Goal: Information Seeking & Learning: Find specific page/section

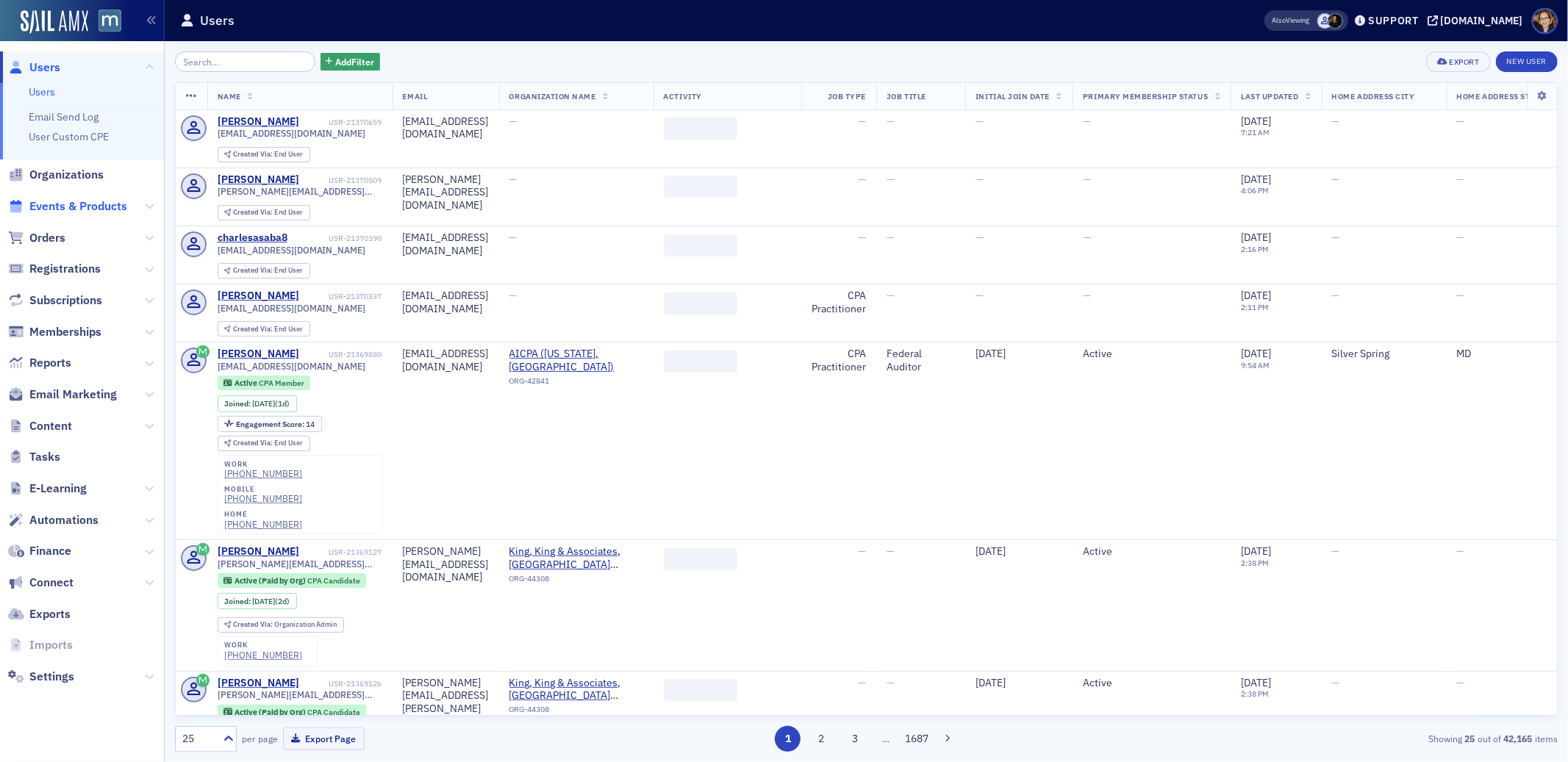
click at [52, 209] on span "Events & Products" at bounding box center [79, 207] width 98 height 16
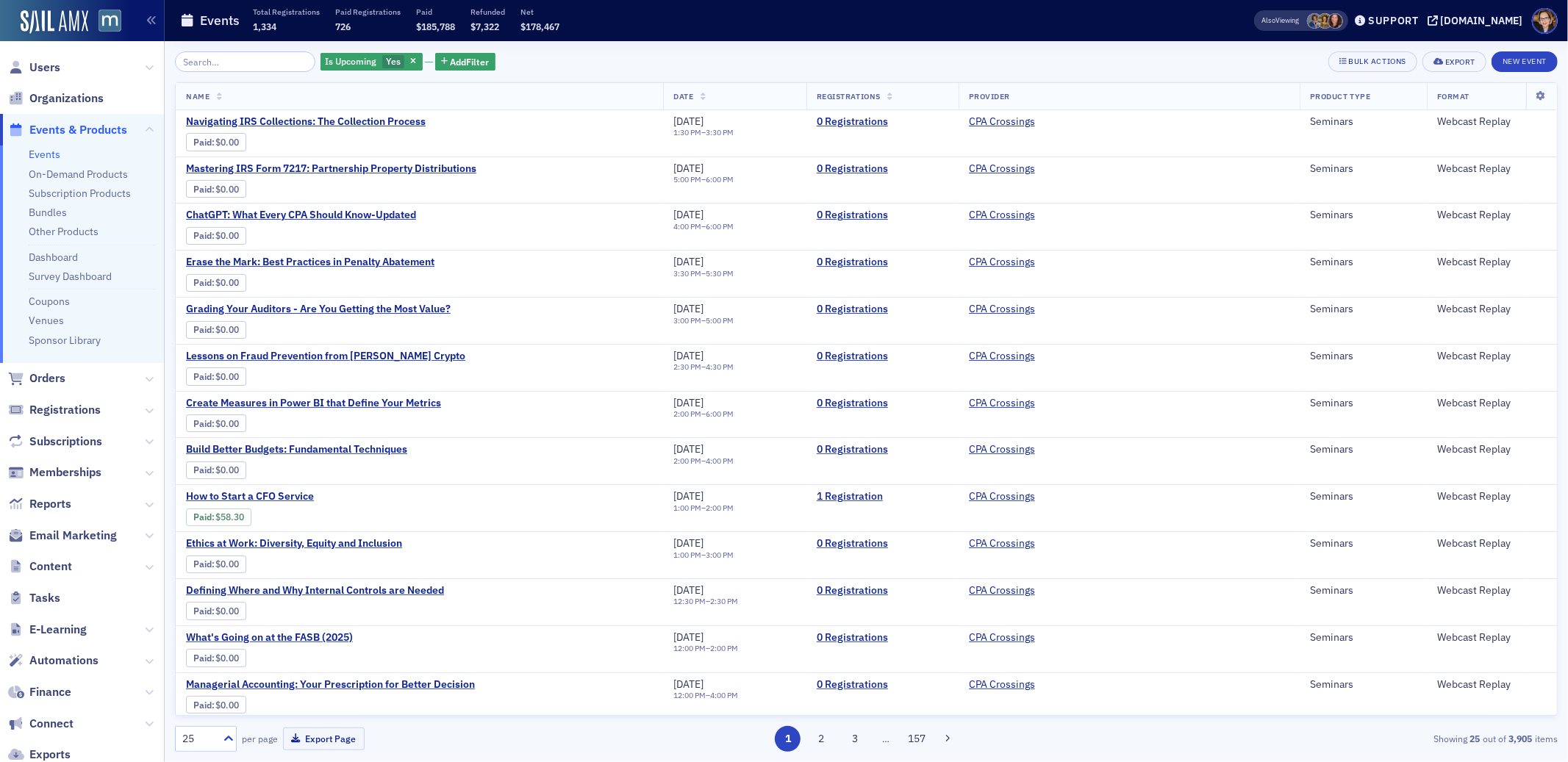
click at [227, 61] on input "search" at bounding box center [245, 61] width 140 height 20
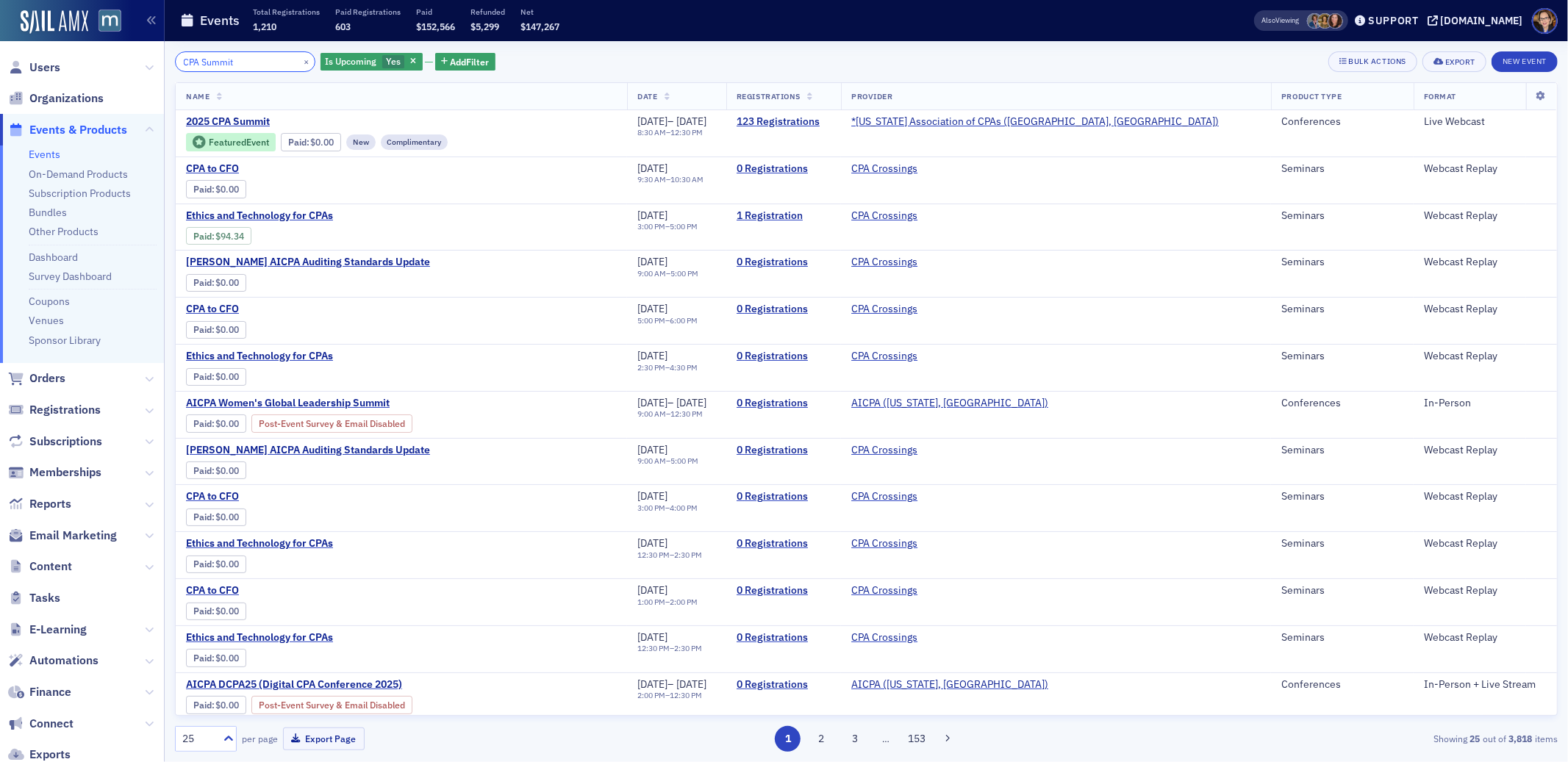
drag, startPoint x: 250, startPoint y: 65, endPoint x: 163, endPoint y: 64, distance: 87.0
click at [163, 64] on div "Users Organizations Events & Products Events On-Demand Products Subscription Pr…" at bounding box center [784, 381] width 1568 height 762
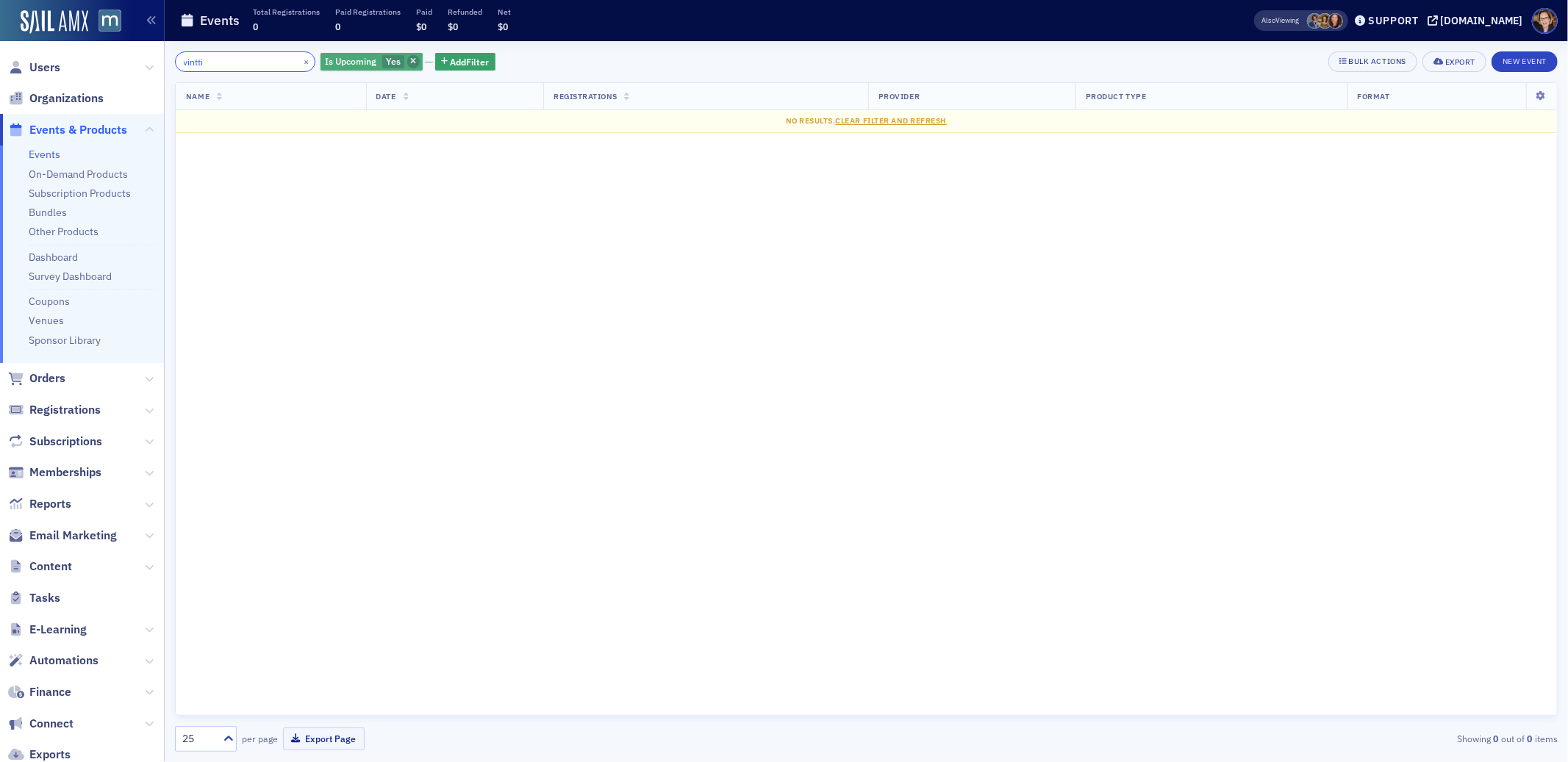
type input "vintti"
drag, startPoint x: 400, startPoint y: 62, endPoint x: 425, endPoint y: 70, distance: 26.2
click at [410, 62] on icon "button" at bounding box center [413, 61] width 6 height 8
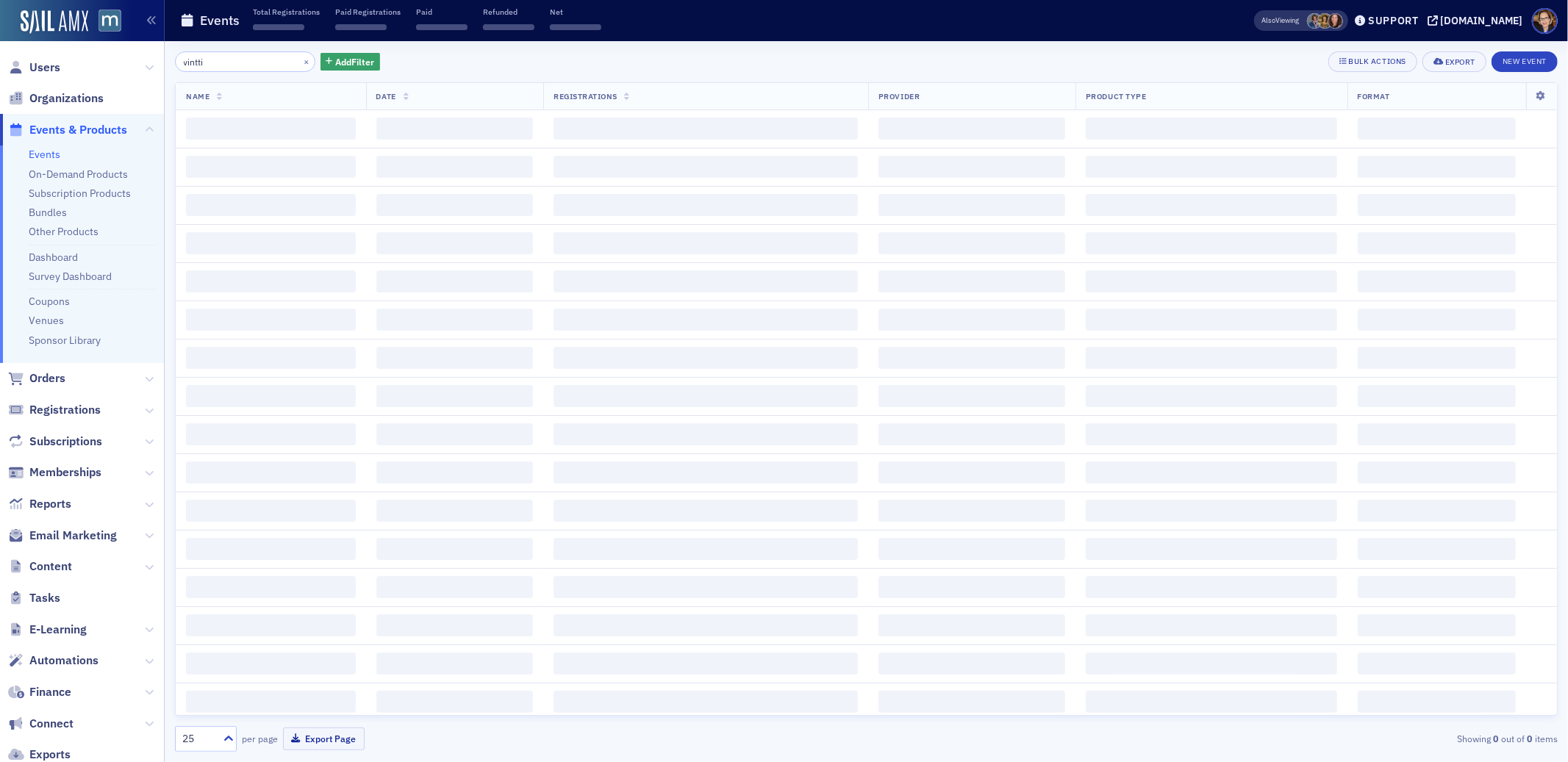
click at [727, 54] on div "vintti × Add Filter Bulk Actions Export New Event" at bounding box center [866, 61] width 1383 height 20
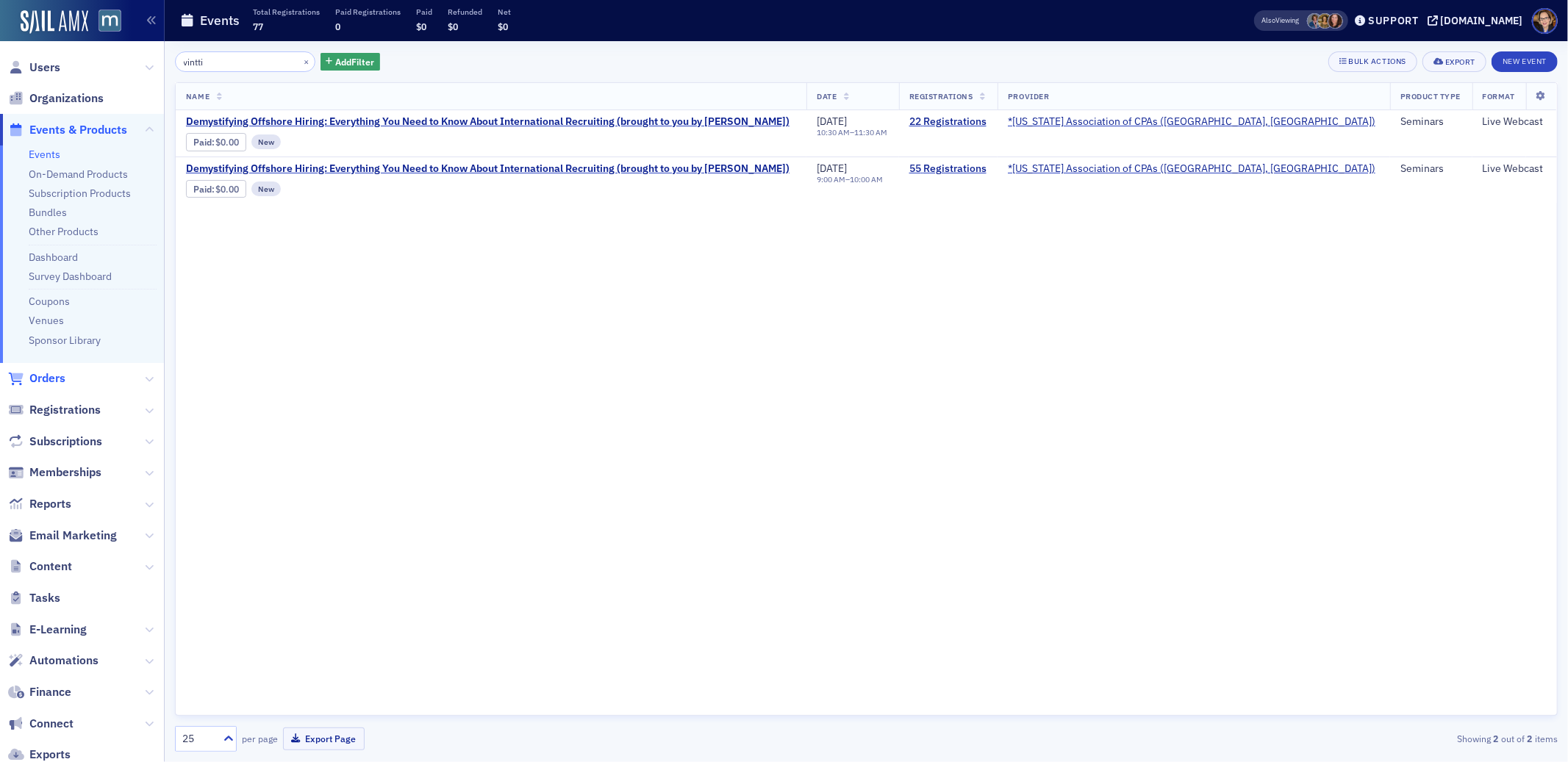
click at [50, 381] on span "Orders" at bounding box center [47, 379] width 36 height 16
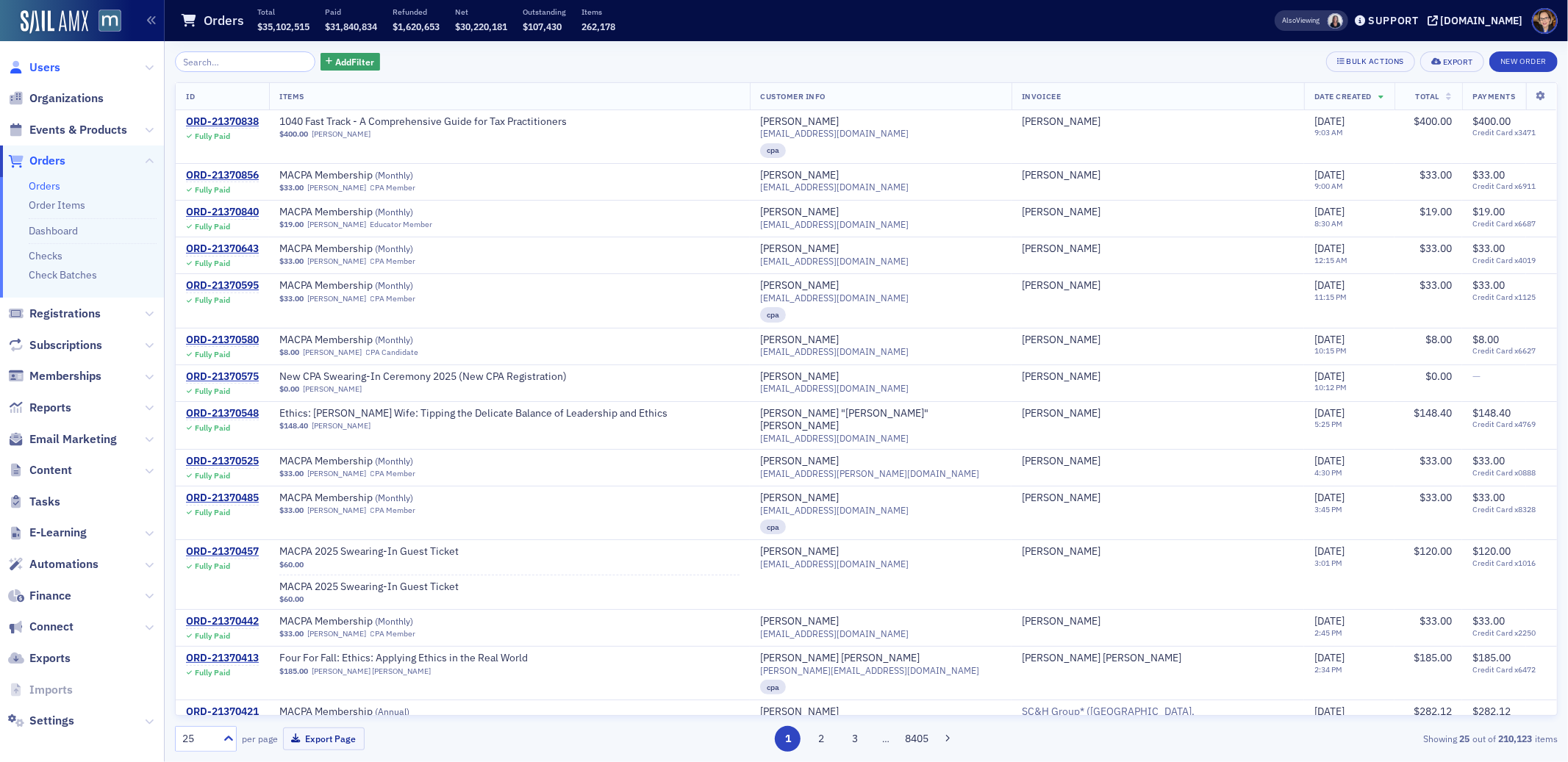
click at [43, 66] on span "Users" at bounding box center [45, 67] width 31 height 16
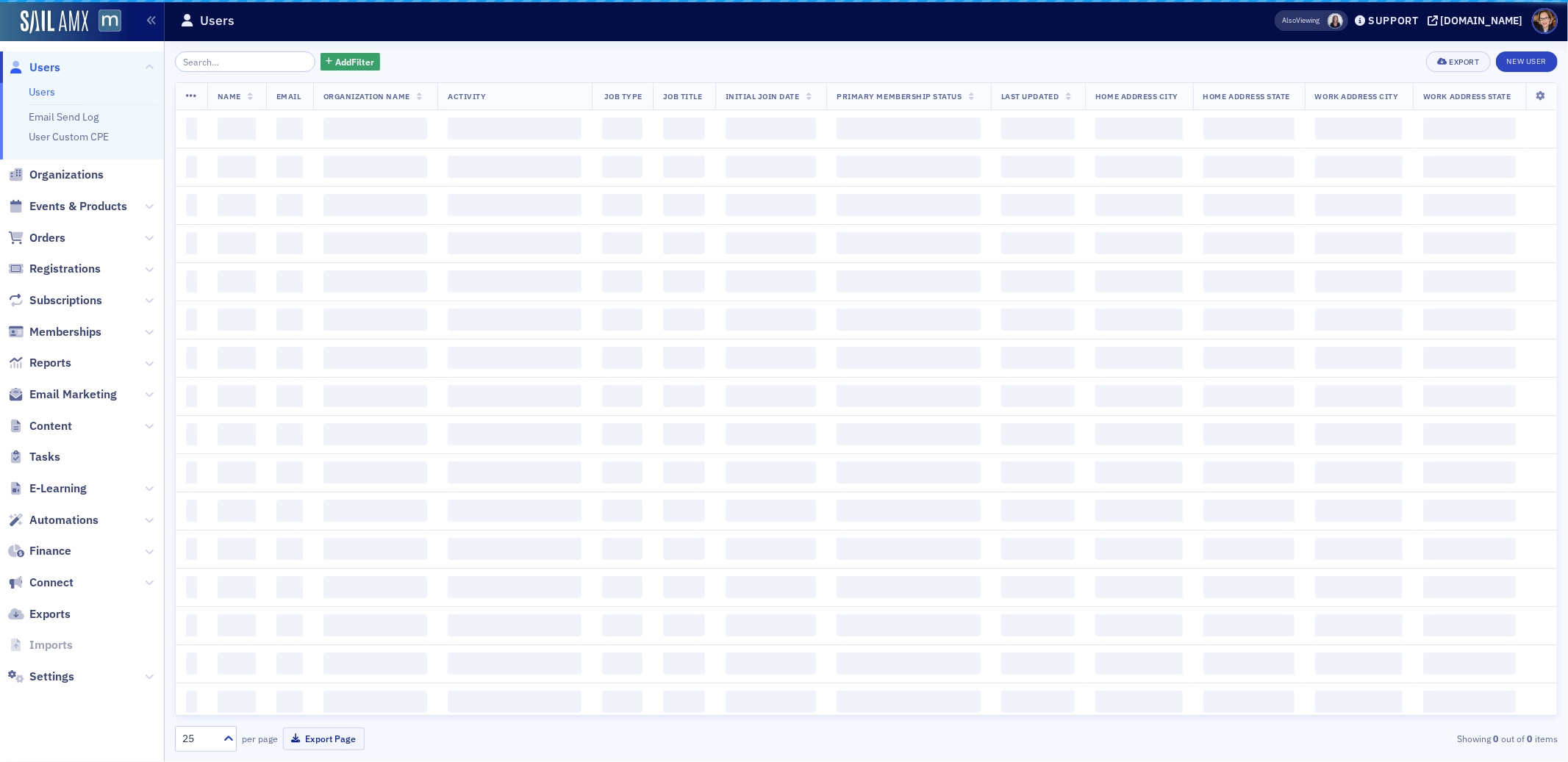
click at [213, 61] on input "search" at bounding box center [245, 61] width 140 height 20
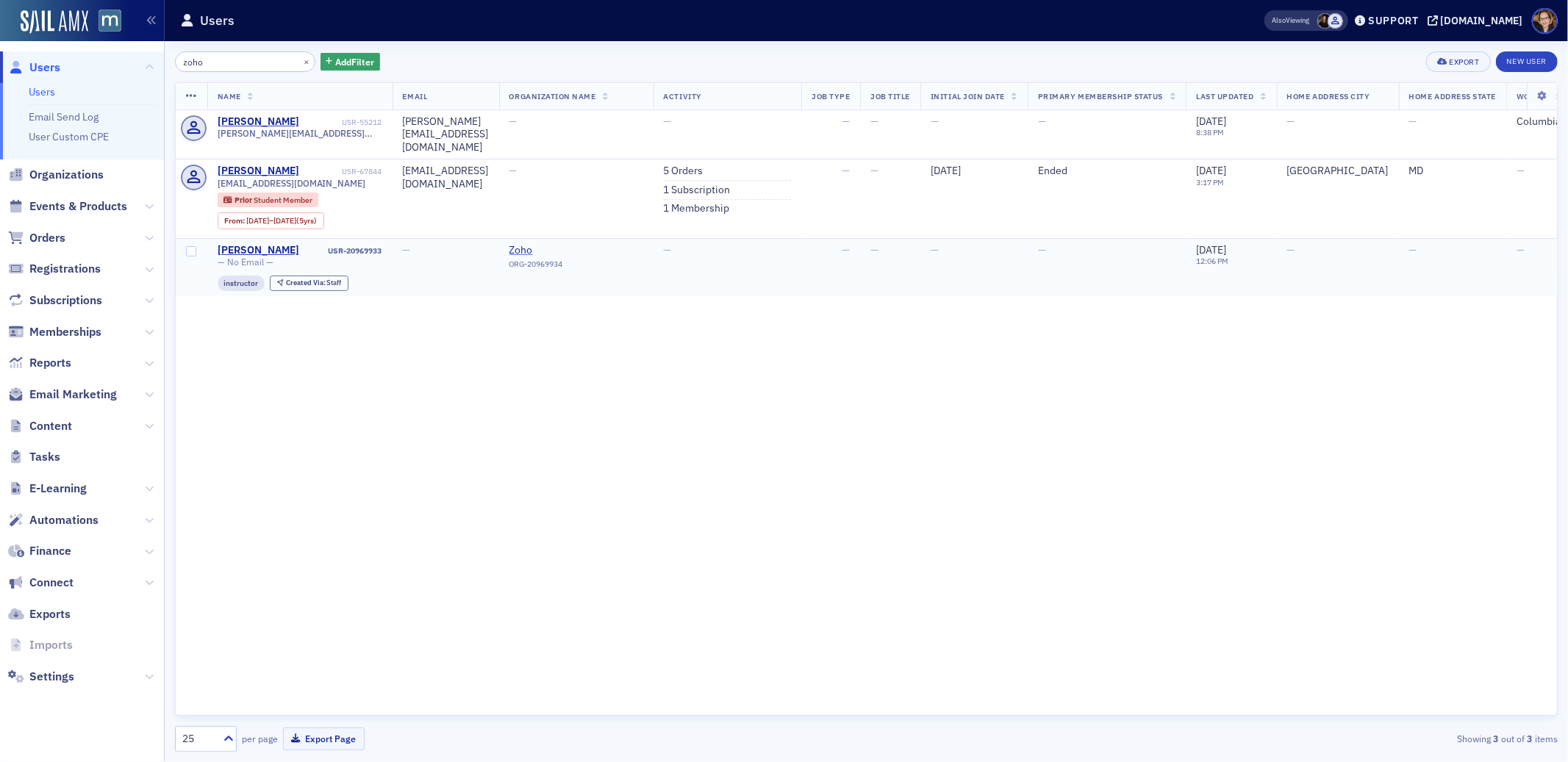
type input "zoho"
click at [554, 244] on span "Zoho" at bounding box center [576, 251] width 134 height 13
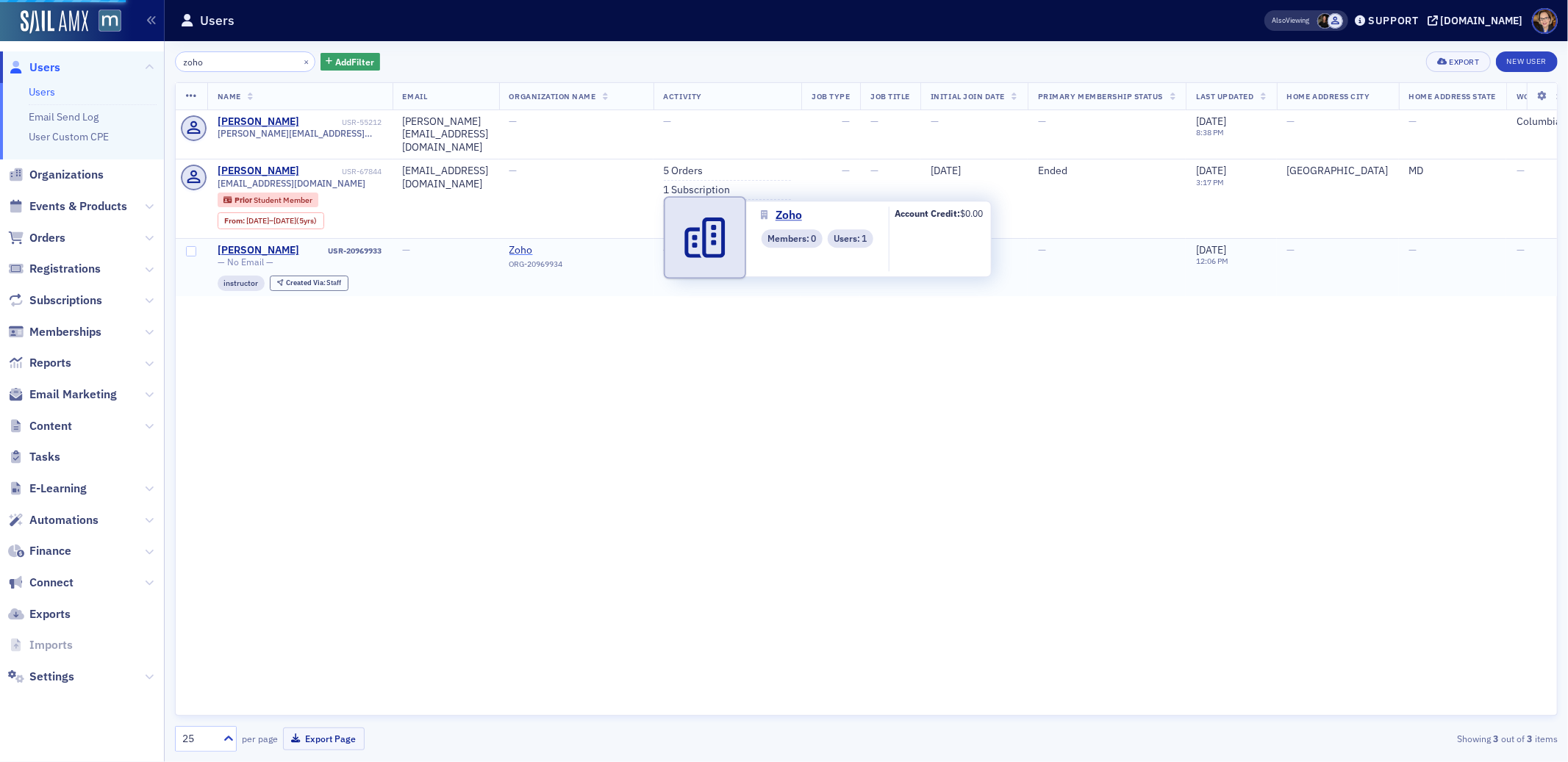
select select "US"
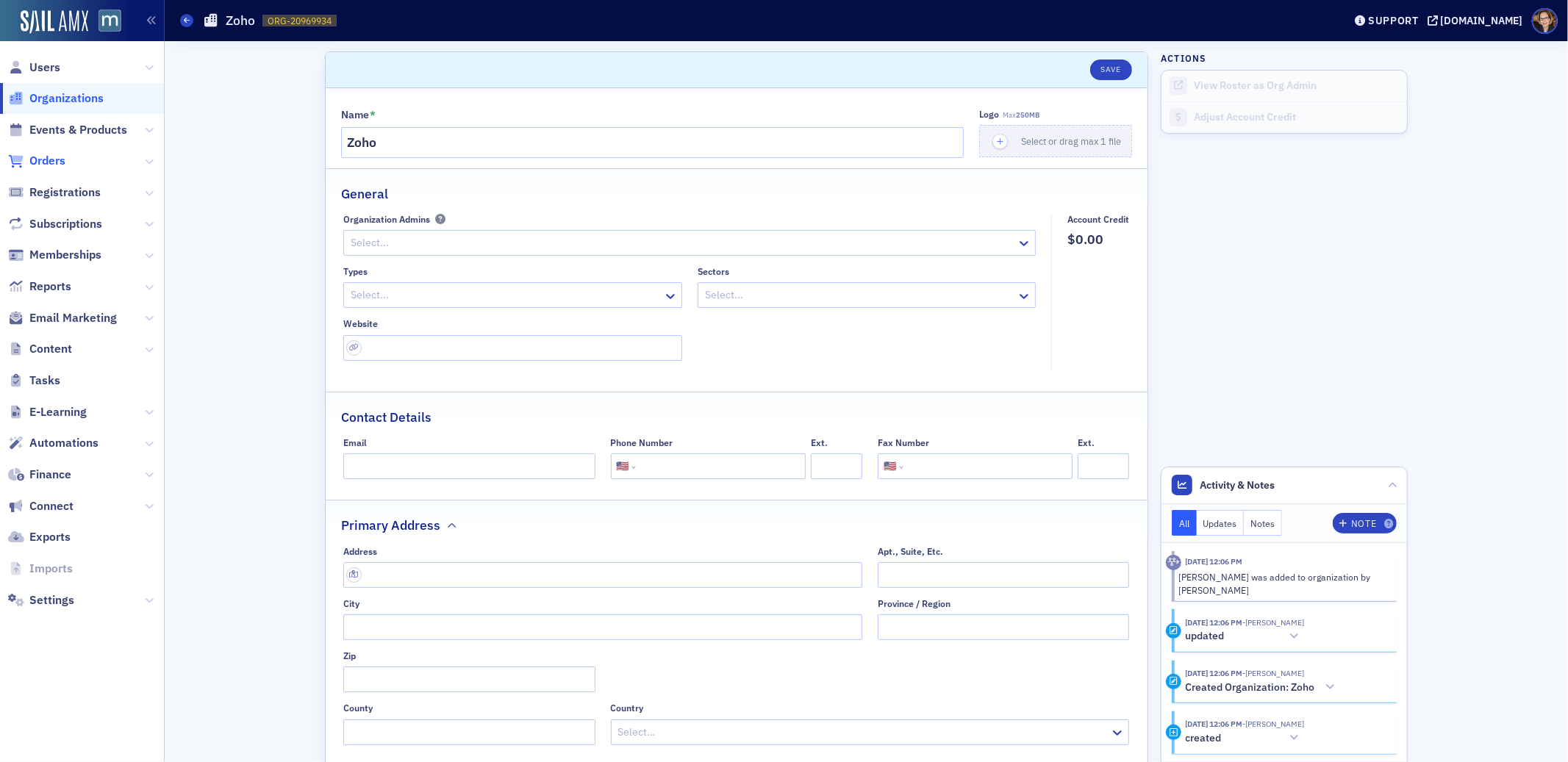
click at [46, 158] on span "Orders" at bounding box center [47, 160] width 36 height 16
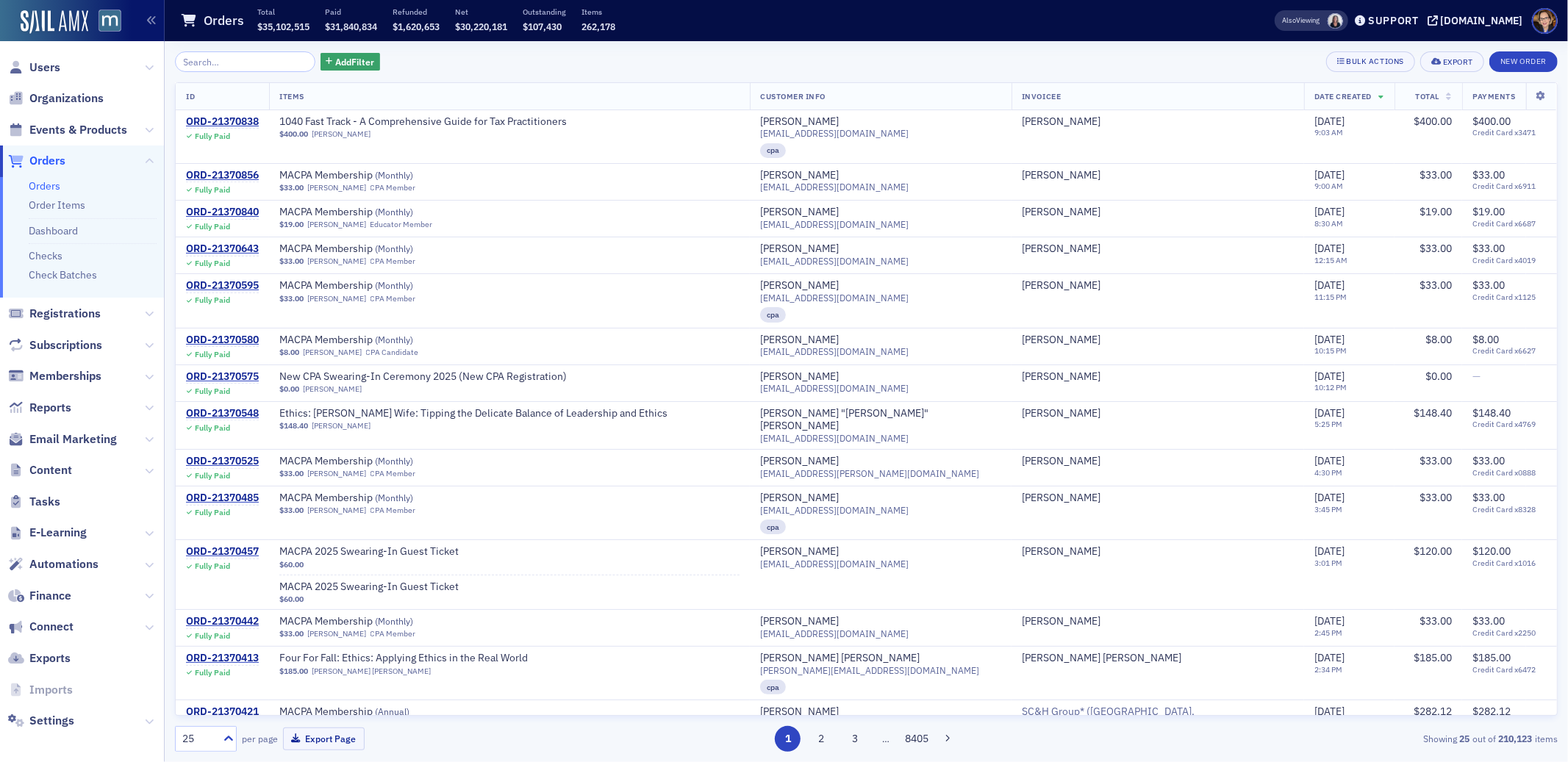
click at [46, 161] on span "Orders" at bounding box center [47, 160] width 36 height 16
